Goal: Use online tool/utility: Utilize a website feature to perform a specific function

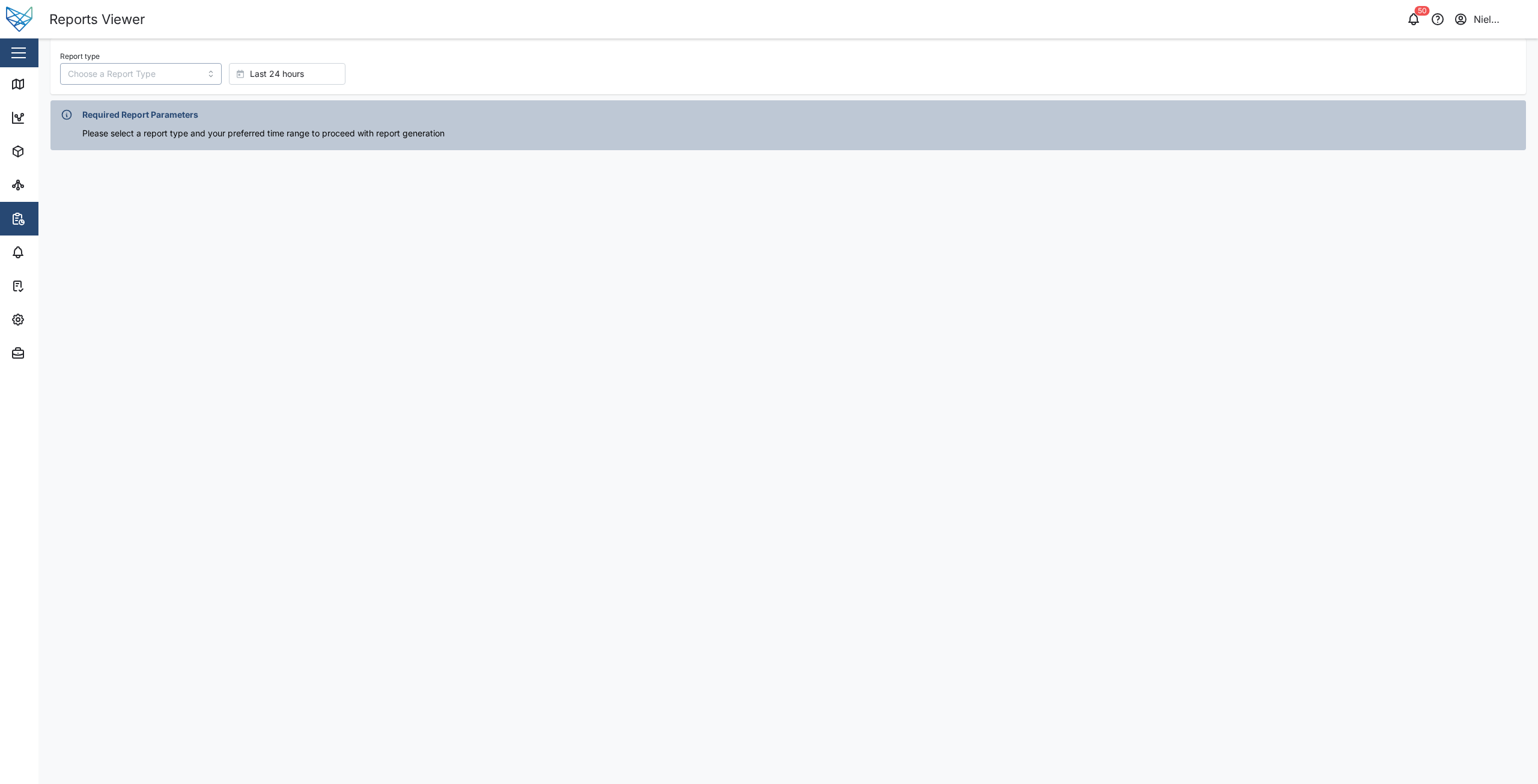
click at [140, 74] on input "Report type" at bounding box center [140, 74] width 162 height 22
type input "Power Consumption Report"
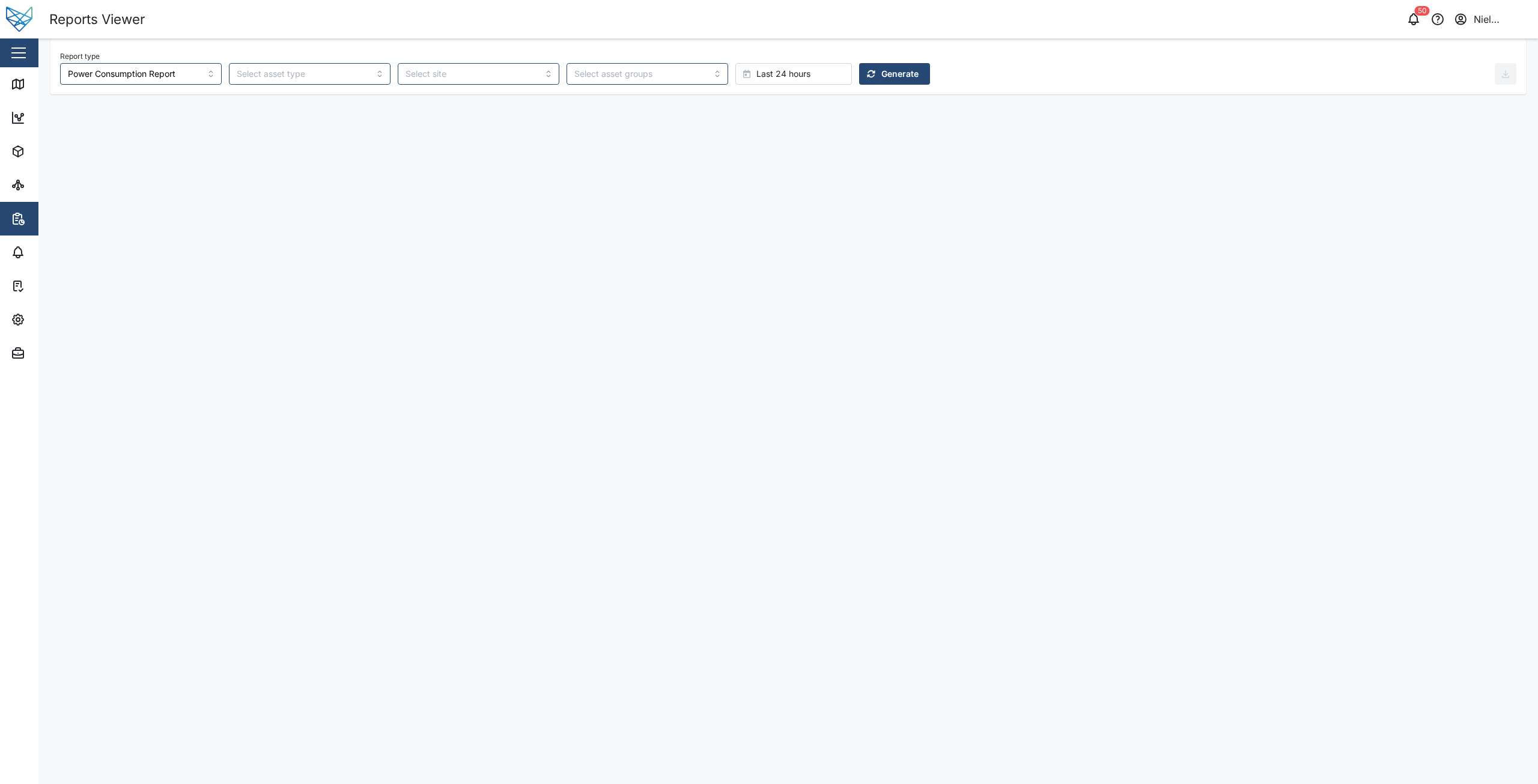
click at [1098, 236] on main "Report type Power Consumption Report Last 24 hours Generate" at bounding box center [788, 411] width 1500 height 745
